Goal: Find specific page/section: Find specific page/section

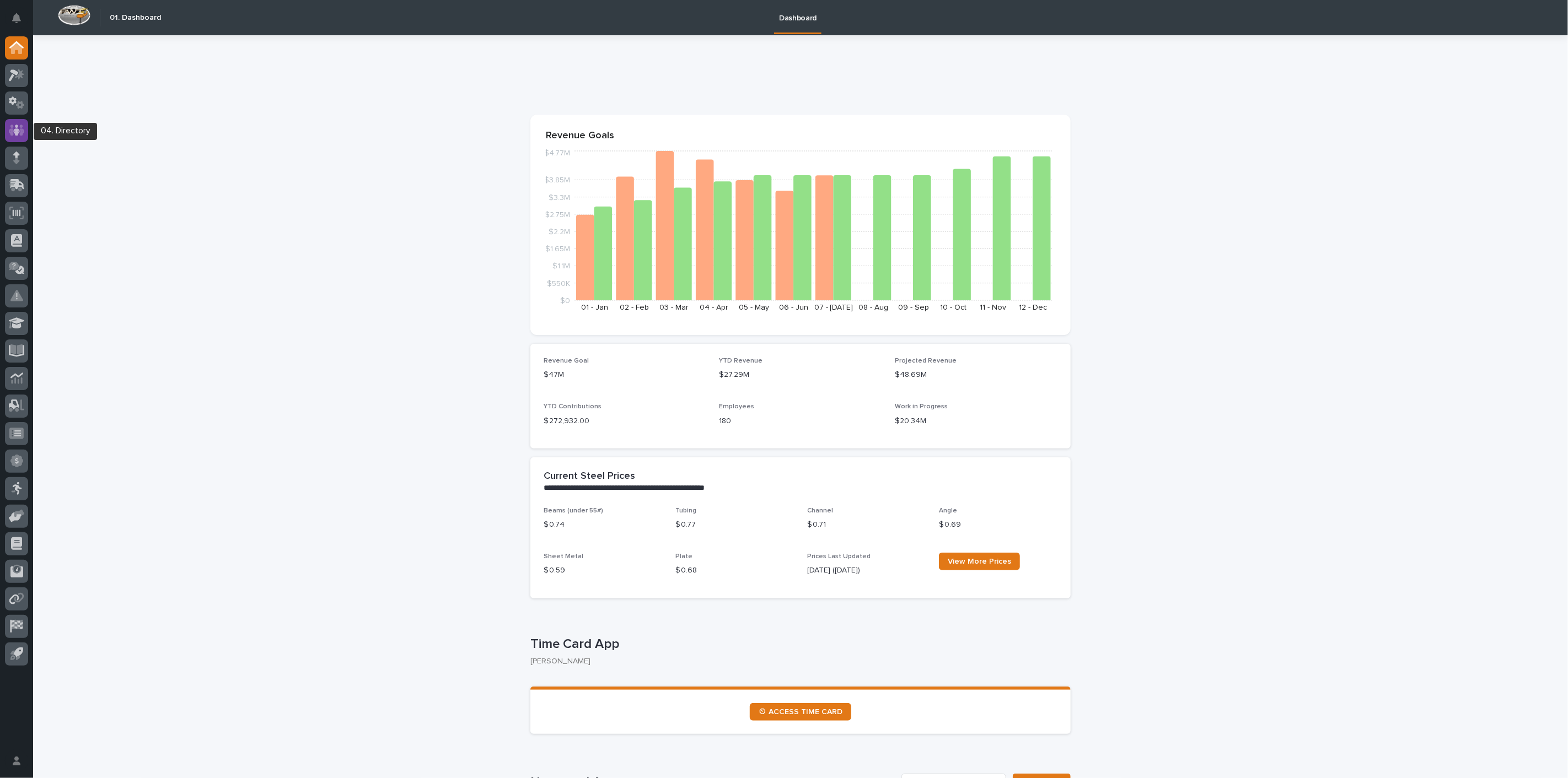
click at [16, 123] on div at bounding box center [17, 131] width 23 height 23
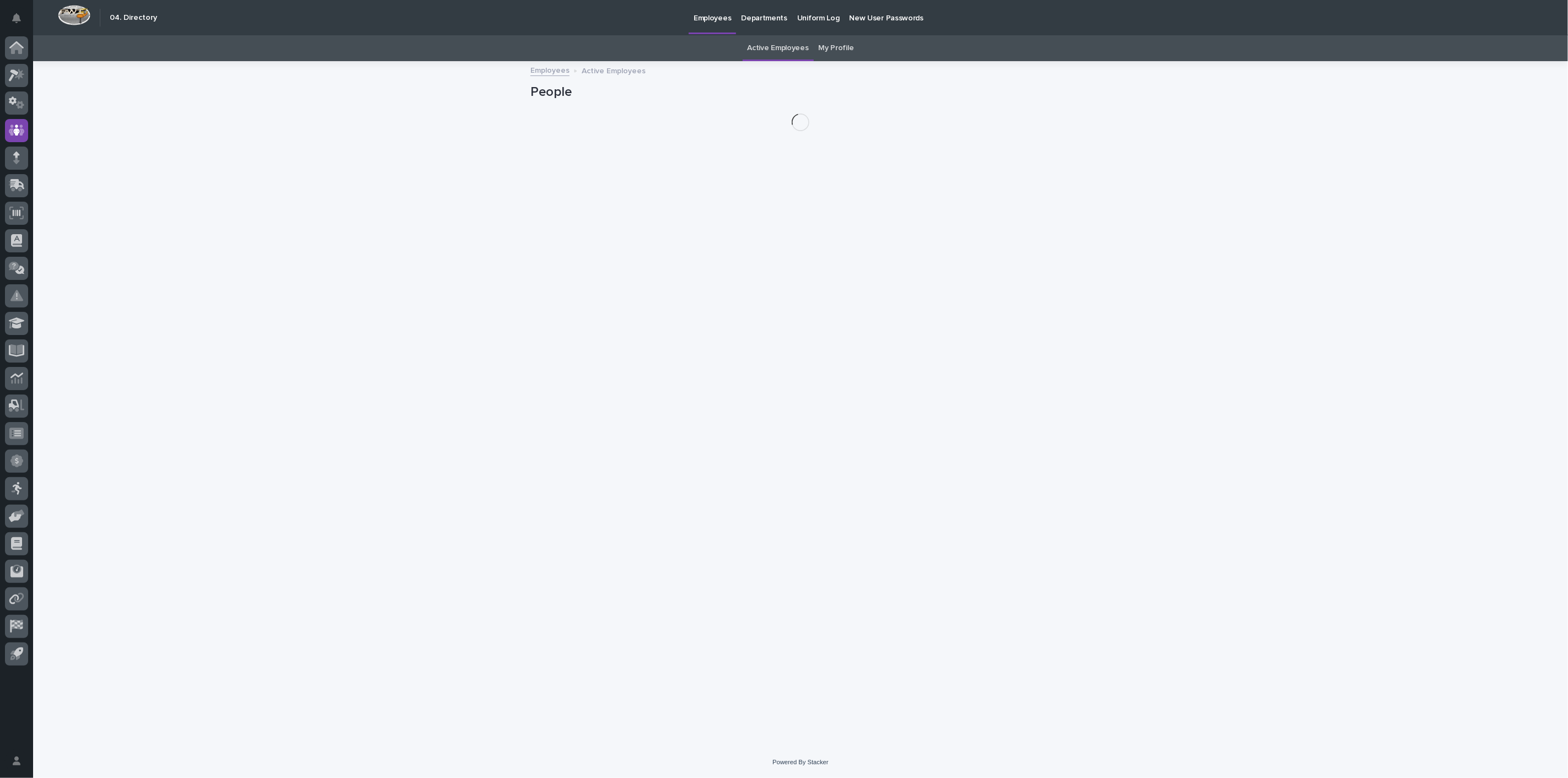
click at [834, 45] on link "My Profile" at bounding box center [836, 48] width 35 height 26
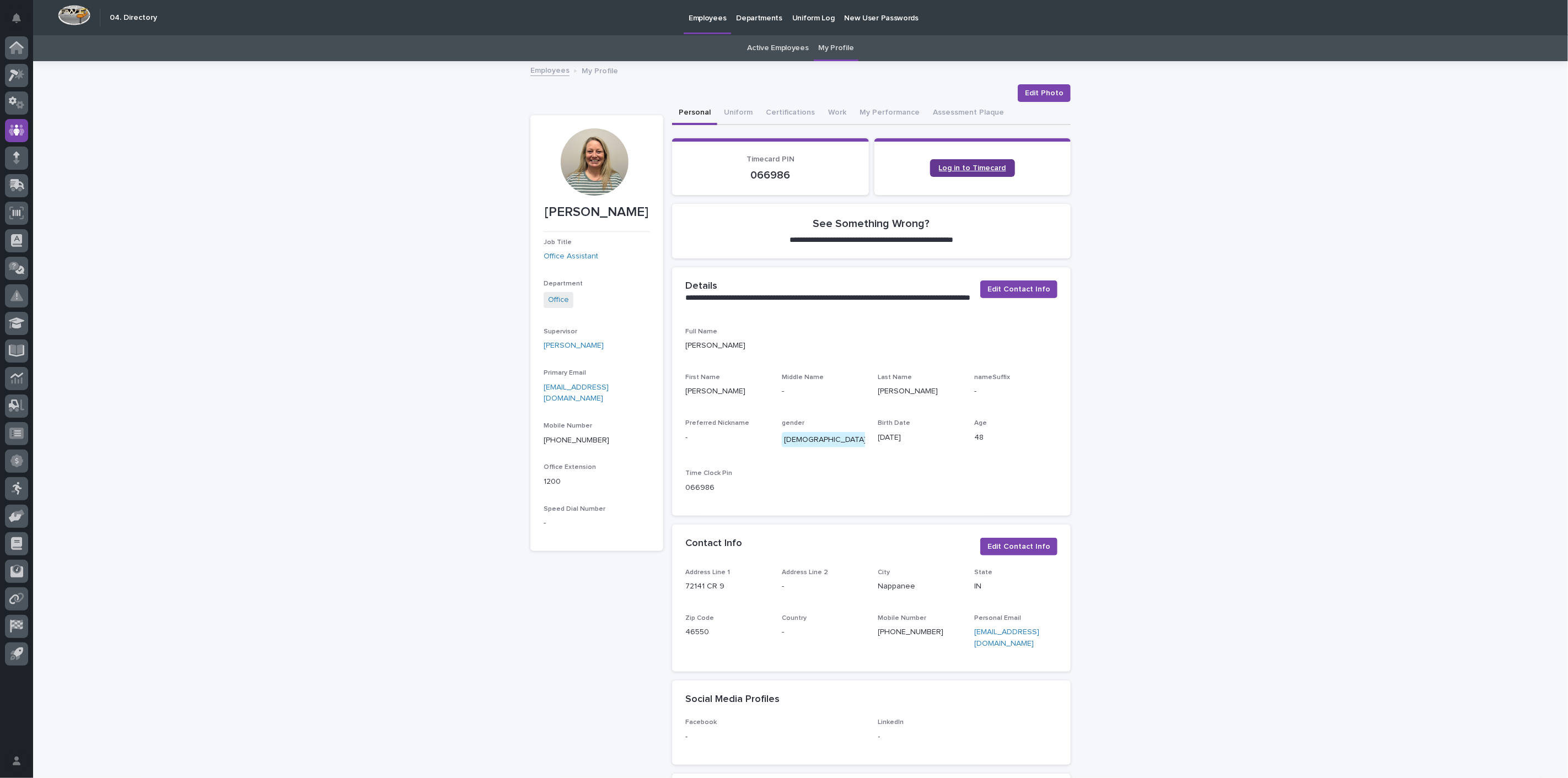
click at [978, 165] on span "Log in to Timecard" at bounding box center [973, 167] width 68 height 8
